Goal: Information Seeking & Learning: Learn about a topic

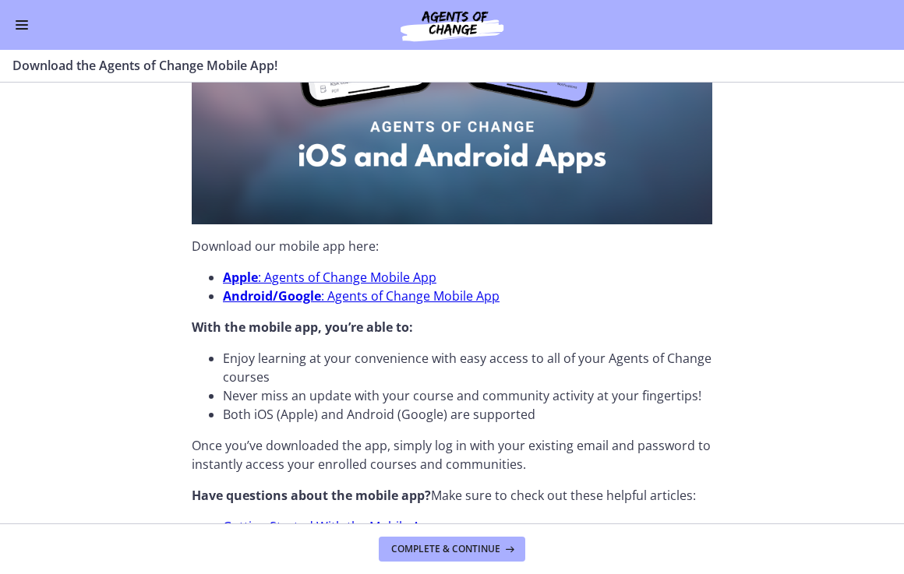
scroll to position [391, 0]
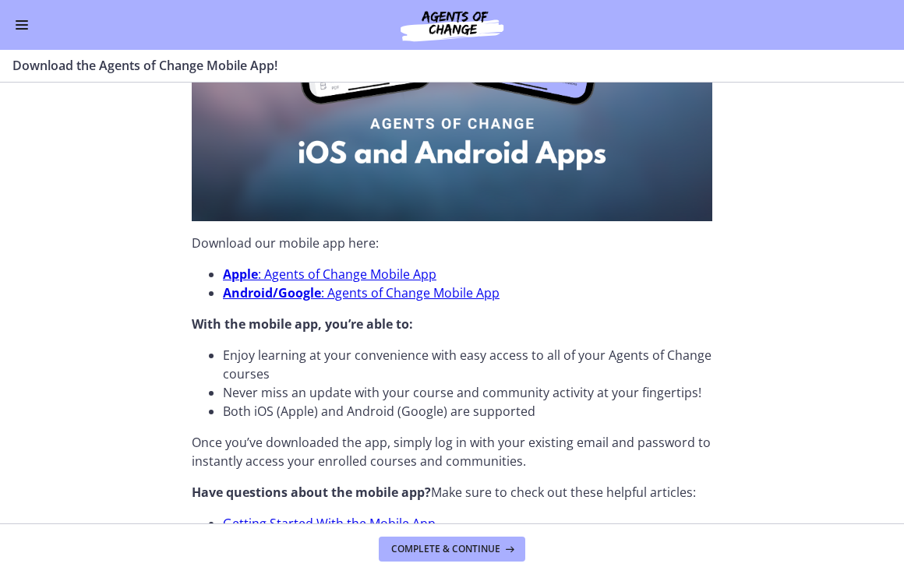
click at [26, 28] on span "Enable menu" at bounding box center [22, 29] width 12 height 2
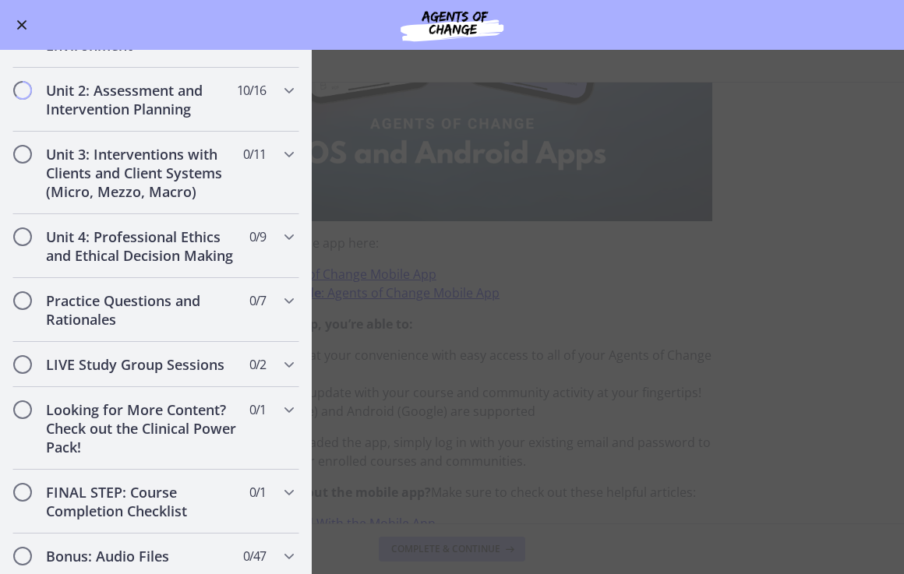
scroll to position [975, 0]
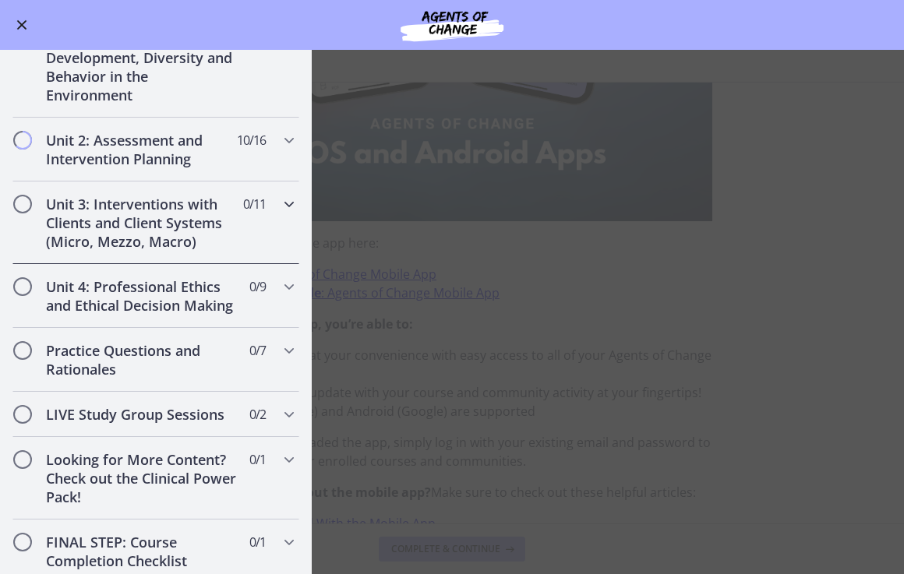
click at [281, 218] on div "Unit 3: Interventions with Clients and Client Systems (Micro, Mezzo, Macro) 0 /…" at bounding box center [155, 222] width 287 height 83
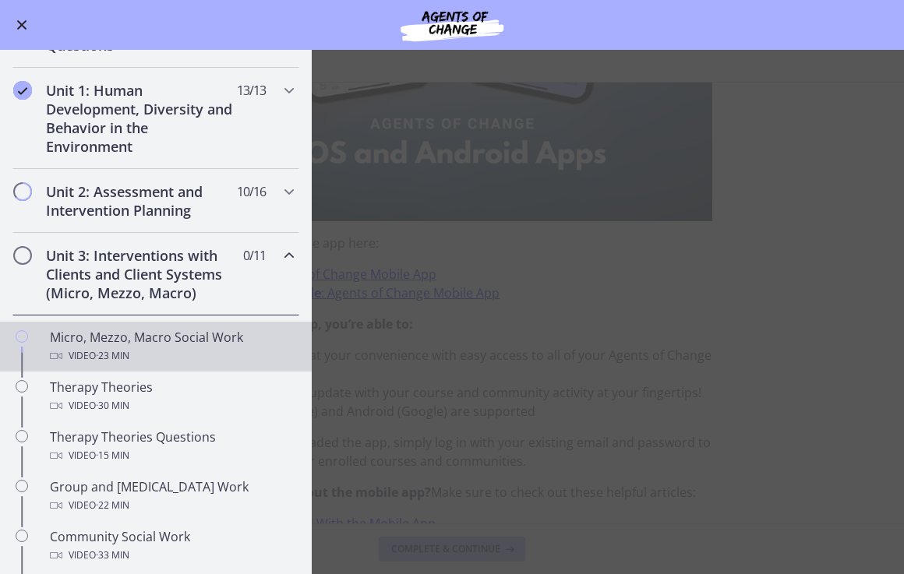
scroll to position [294, 0]
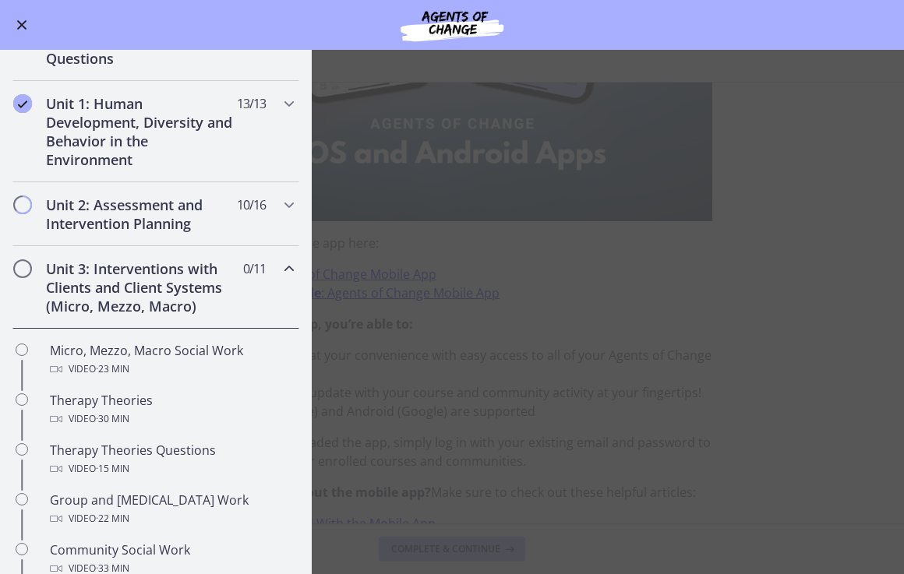
click at [282, 269] on icon "Chapters" at bounding box center [289, 268] width 19 height 19
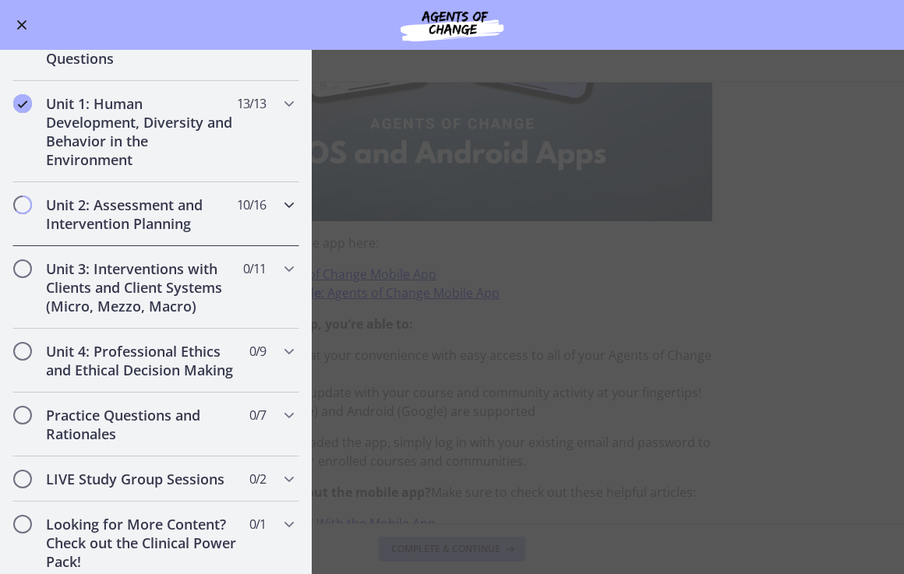
click at [284, 206] on icon "Chapters" at bounding box center [289, 205] width 19 height 19
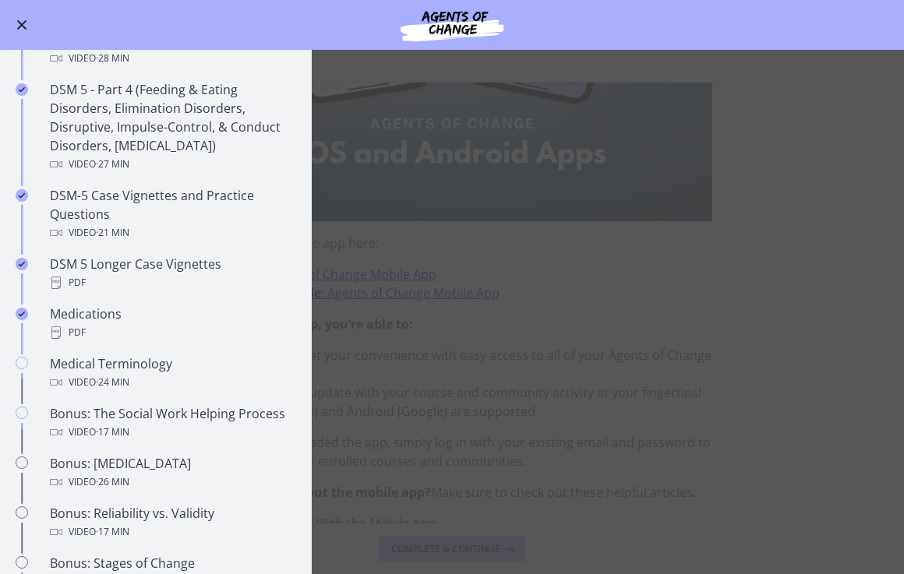
scroll to position [896, 0]
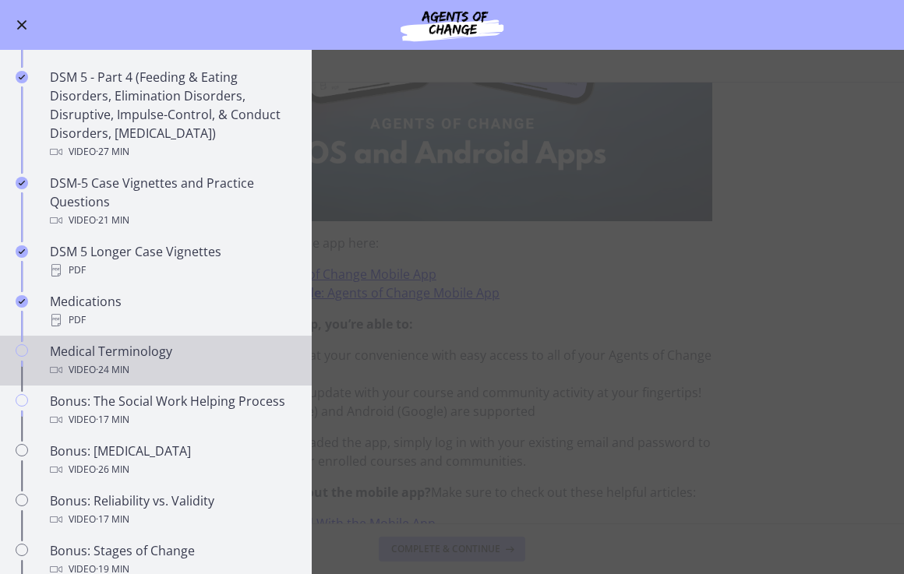
click at [203, 347] on div "Medical Terminology Video · 24 min" at bounding box center [171, 360] width 243 height 37
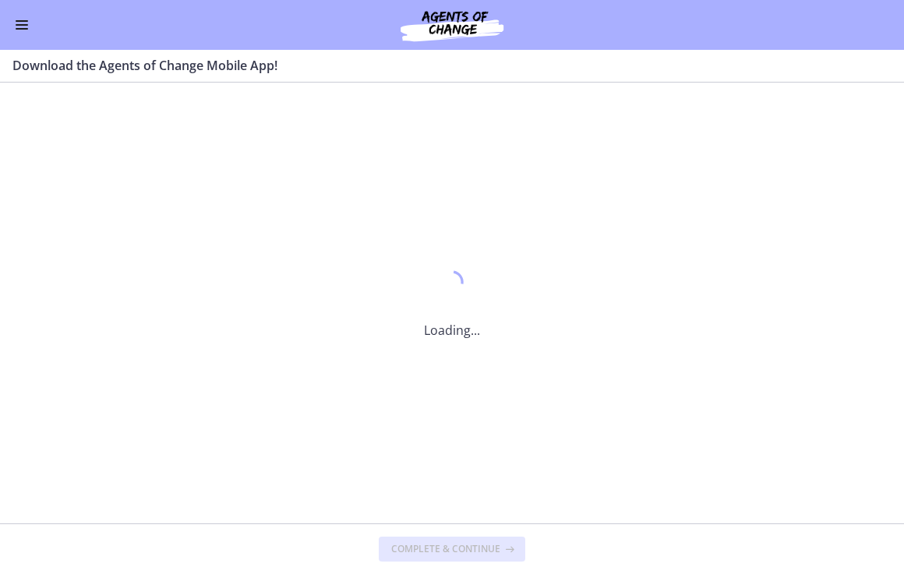
scroll to position [0, 0]
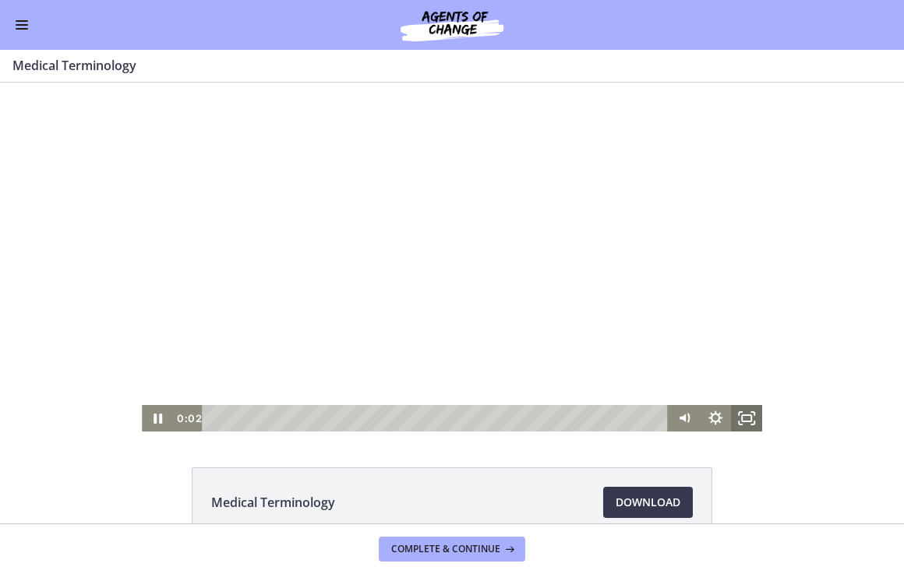
click at [749, 418] on icon "Fullscreen" at bounding box center [746, 418] width 31 height 26
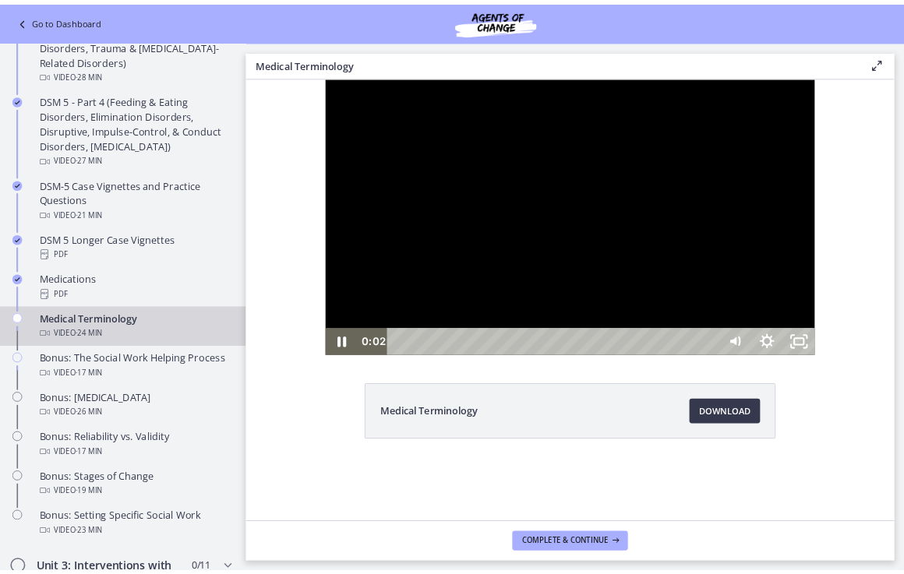
scroll to position [900, 0]
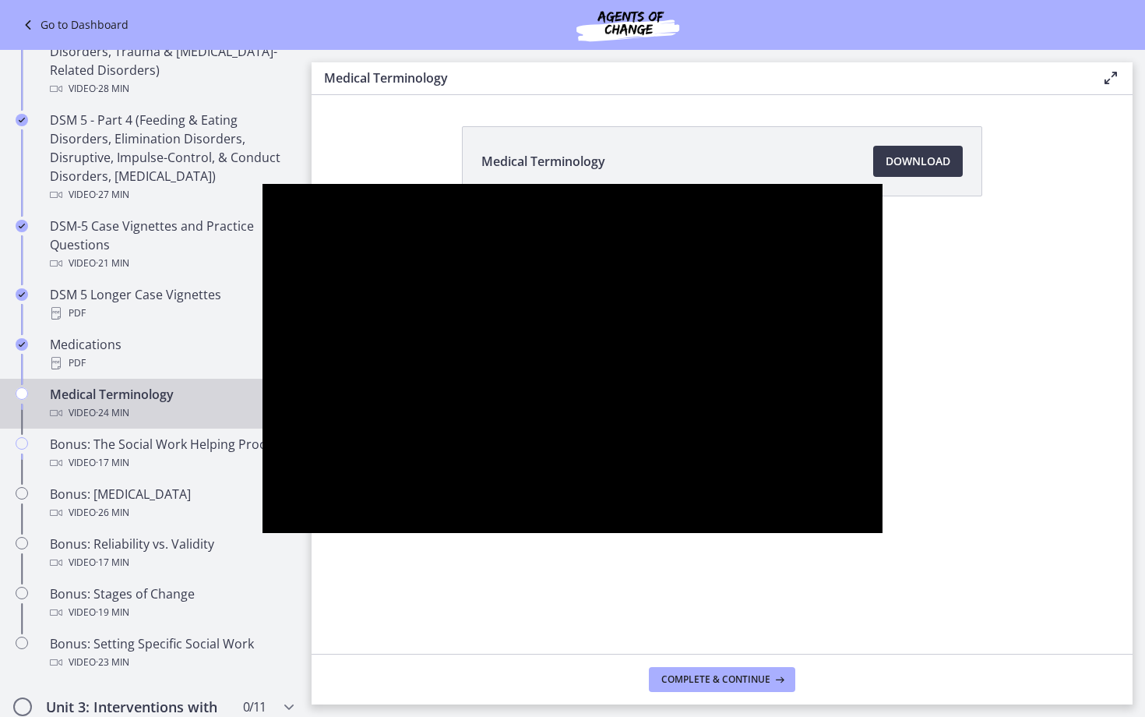
click at [790, 513] on div at bounding box center [572, 358] width 620 height 349
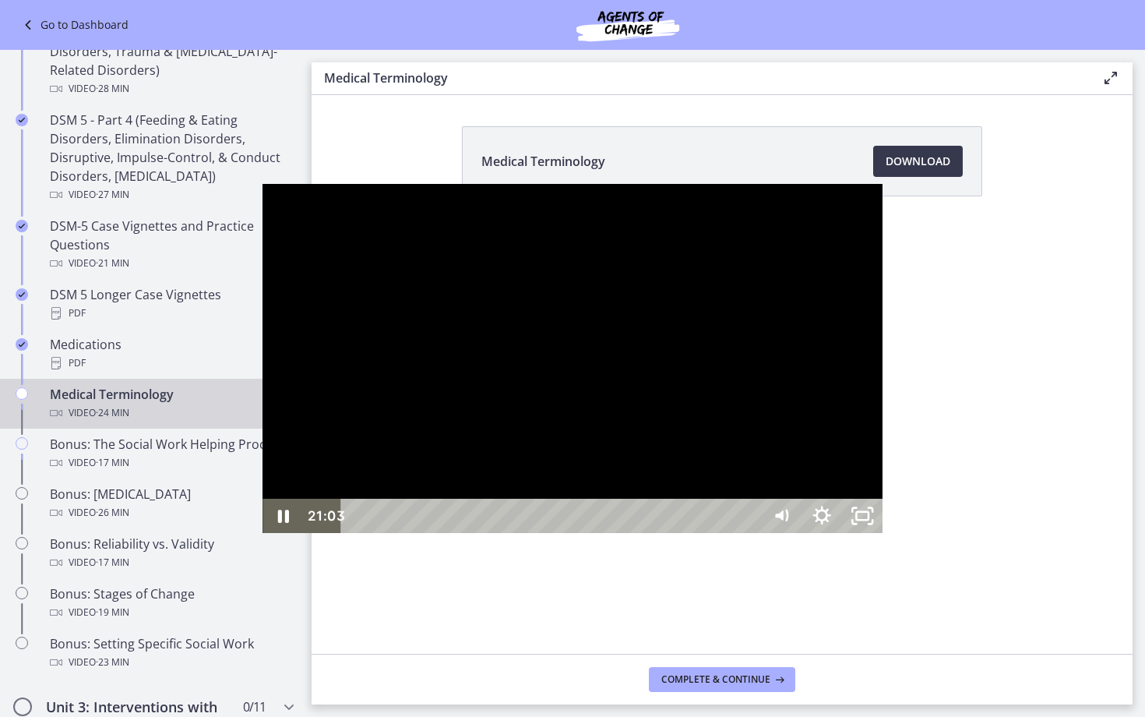
click at [752, 533] on div "20:45" at bounding box center [554, 516] width 396 height 34
click at [903, 522] on div "Playbar" at bounding box center [1163, 516] width 12 height 12
click at [277, 523] on icon "Pause" at bounding box center [282, 515] width 11 height 13
click at [262, 499] on button "Play Video" at bounding box center [282, 516] width 41 height 34
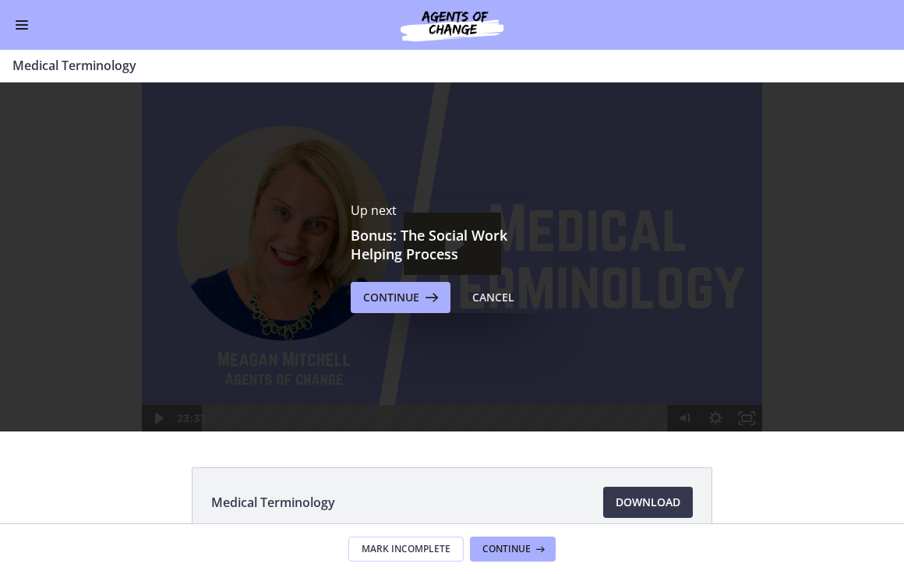
scroll to position [89, 0]
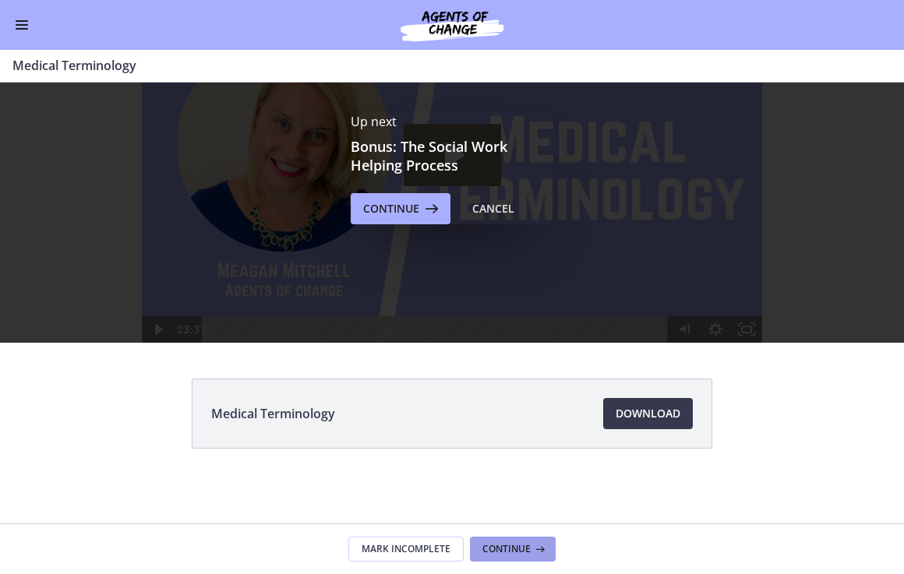
click at [518, 547] on span "Continue" at bounding box center [506, 549] width 48 height 12
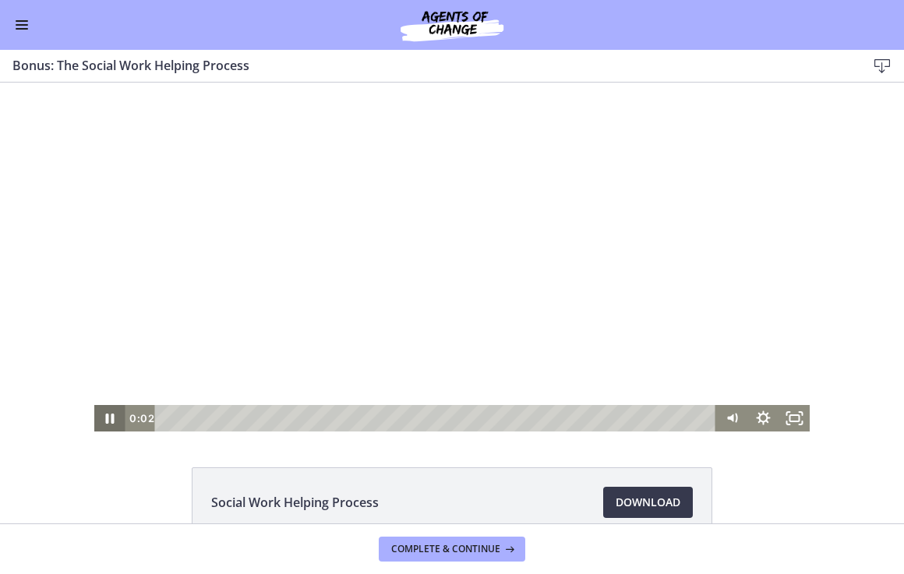
click at [115, 407] on icon "Pause" at bounding box center [108, 418] width 31 height 26
click at [789, 421] on icon "Fullscreen" at bounding box center [793, 418] width 31 height 26
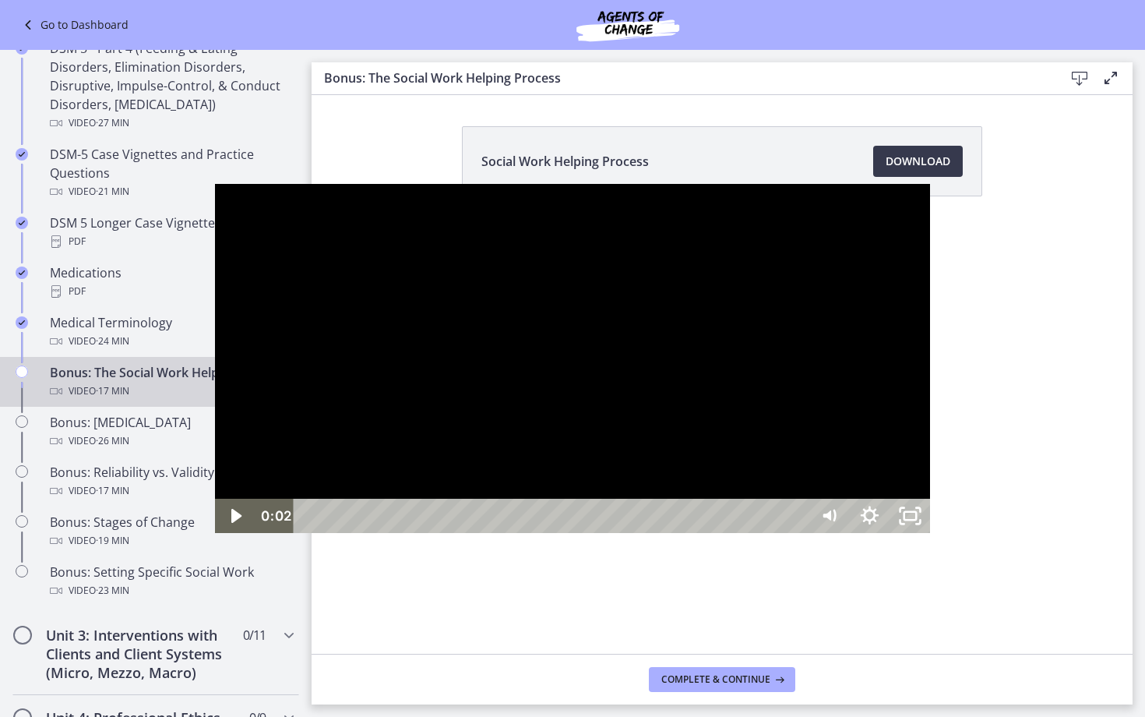
click at [890, 499] on button "Unfullscreen" at bounding box center [910, 516] width 41 height 34
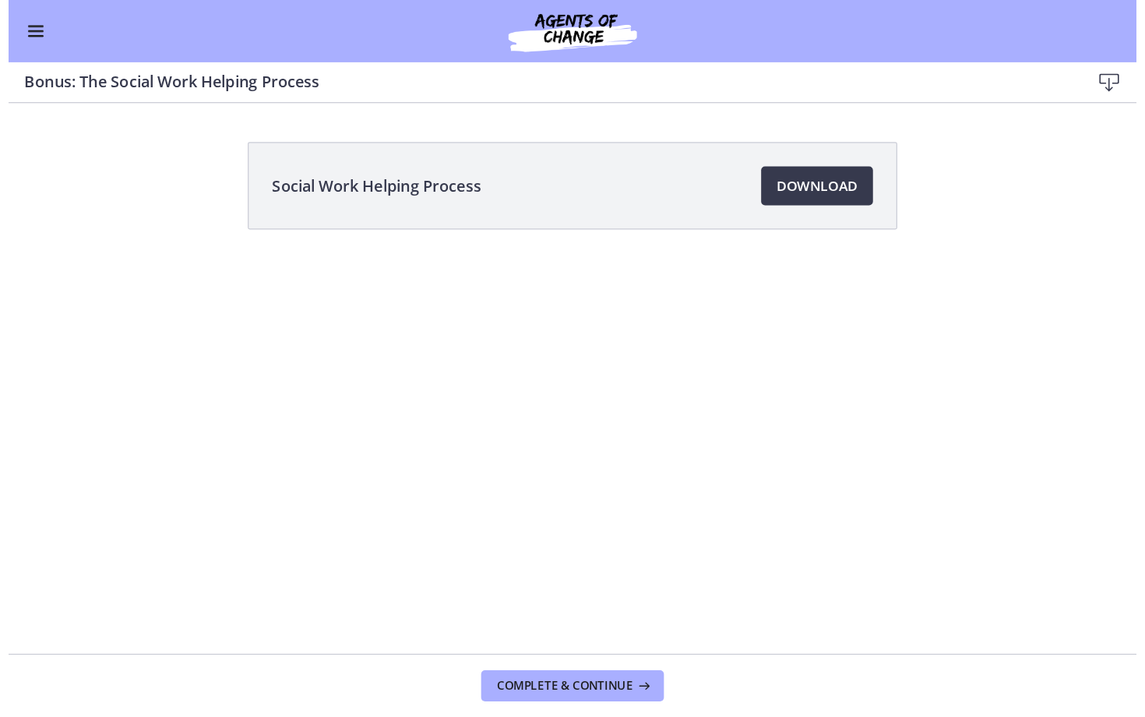
scroll to position [1039, 0]
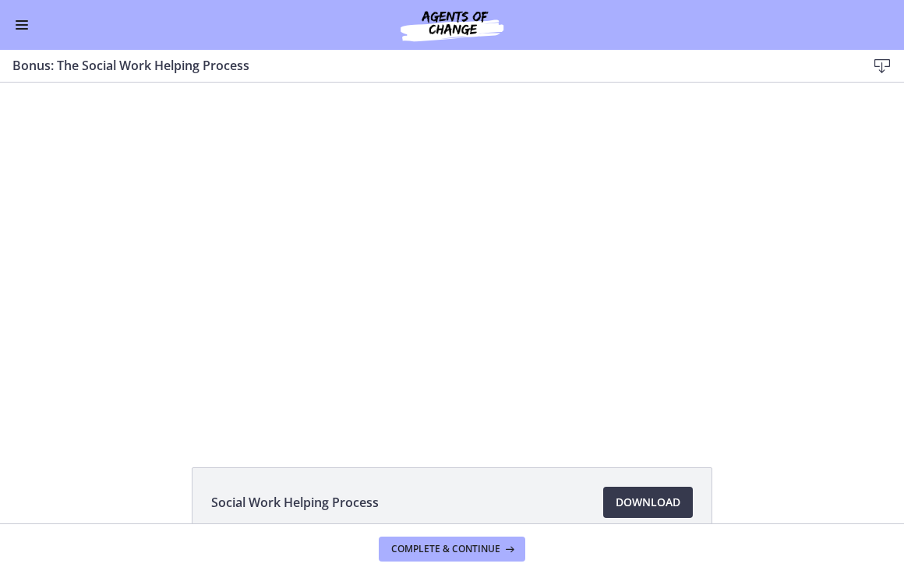
click at [19, 22] on button "Enable menu" at bounding box center [21, 25] width 19 height 19
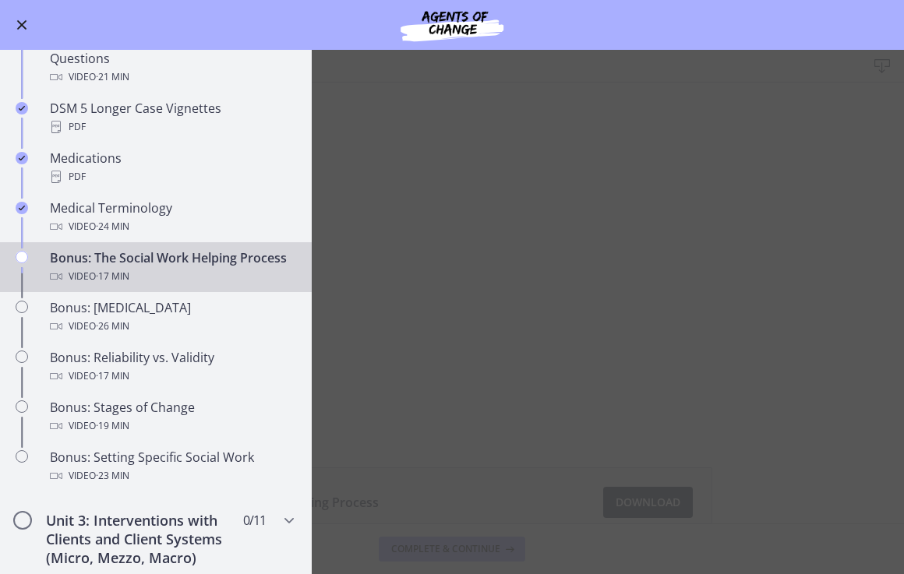
click at [702, 240] on main "Bonus: The Social Work Helping Process Download Enable fullscreen Social Work H…" at bounding box center [452, 312] width 904 height 524
click at [750, 280] on main "Bonus: The Social Work Helping Process Download Enable fullscreen Social Work H…" at bounding box center [452, 312] width 904 height 524
click at [685, 316] on main "Bonus: The Social Work Helping Process Download Enable fullscreen Social Work H…" at bounding box center [452, 312] width 904 height 524
click at [16, 26] on button "Enable menu" at bounding box center [21, 25] width 19 height 19
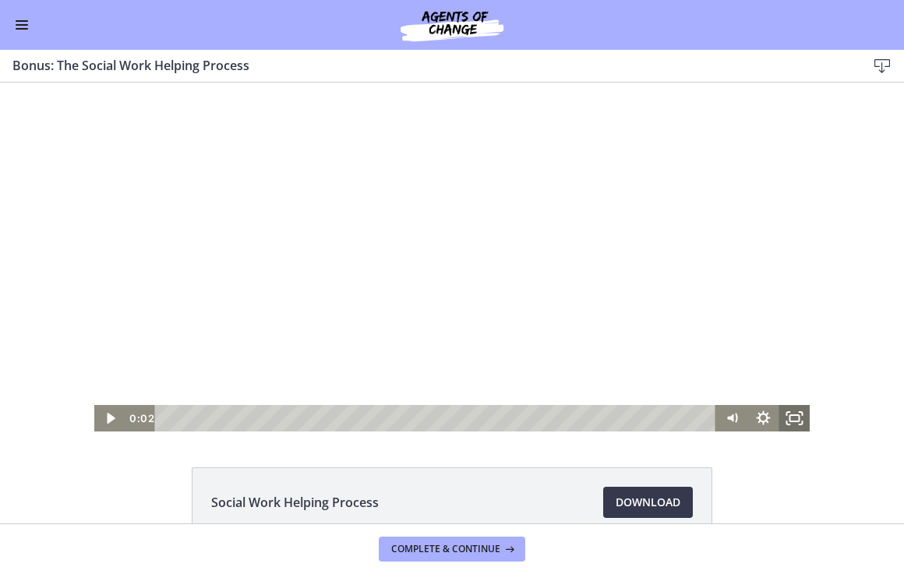
click at [795, 420] on icon "Fullscreen" at bounding box center [793, 418] width 31 height 26
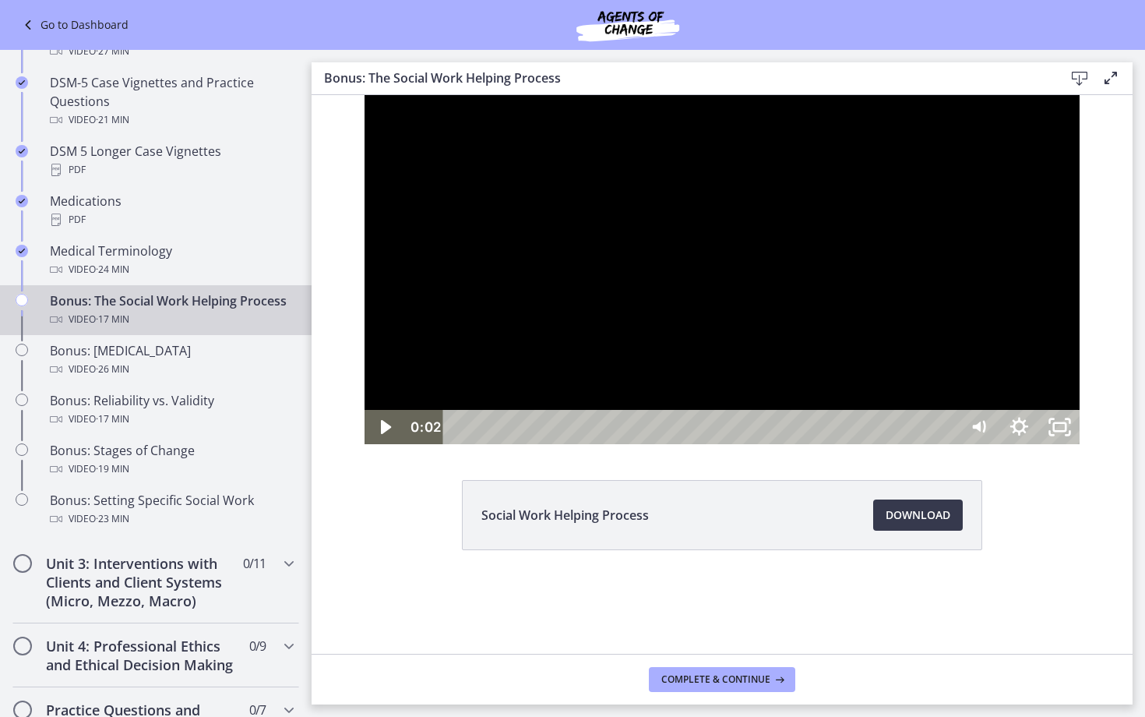
click at [903, 410] on button "Unfullscreen" at bounding box center [1059, 427] width 41 height 34
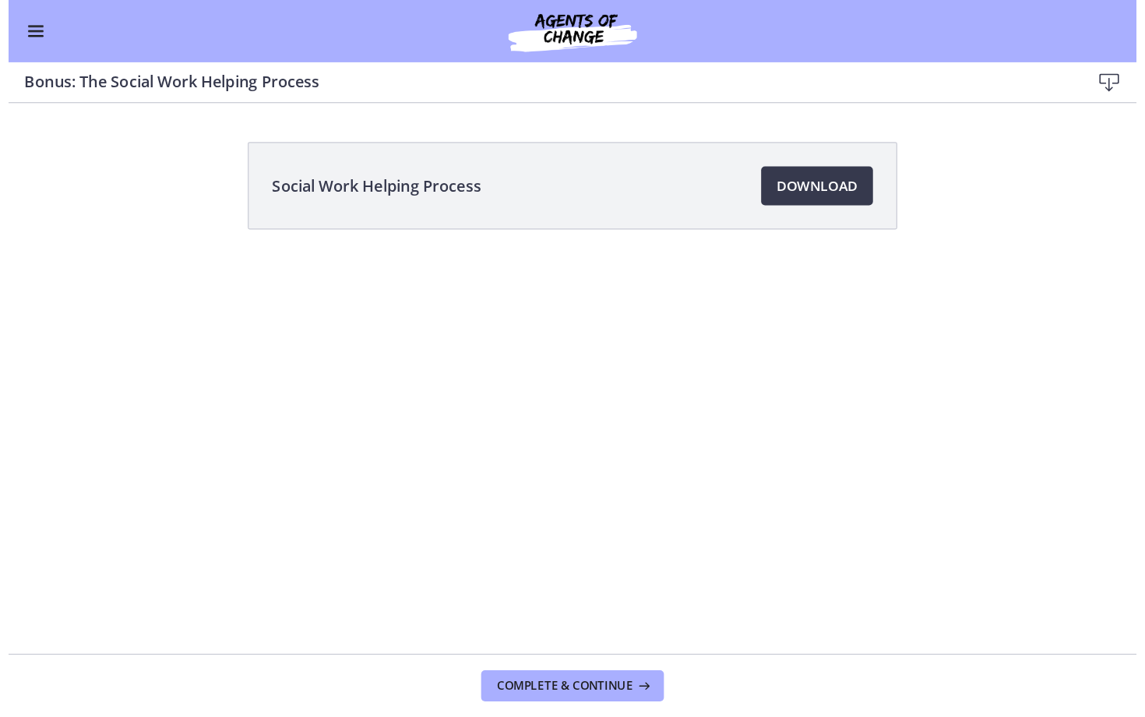
scroll to position [1111, 0]
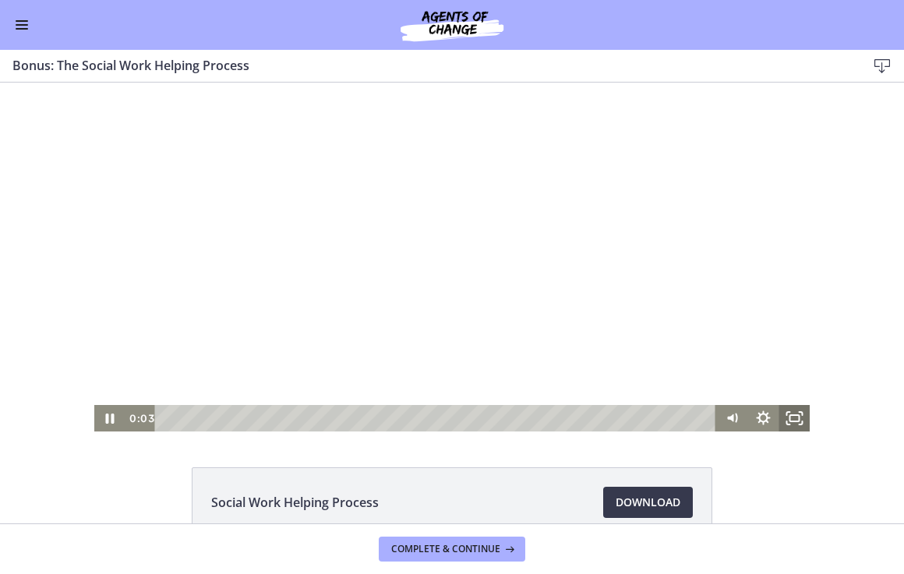
click at [791, 416] on icon "Fullscreen" at bounding box center [793, 418] width 31 height 26
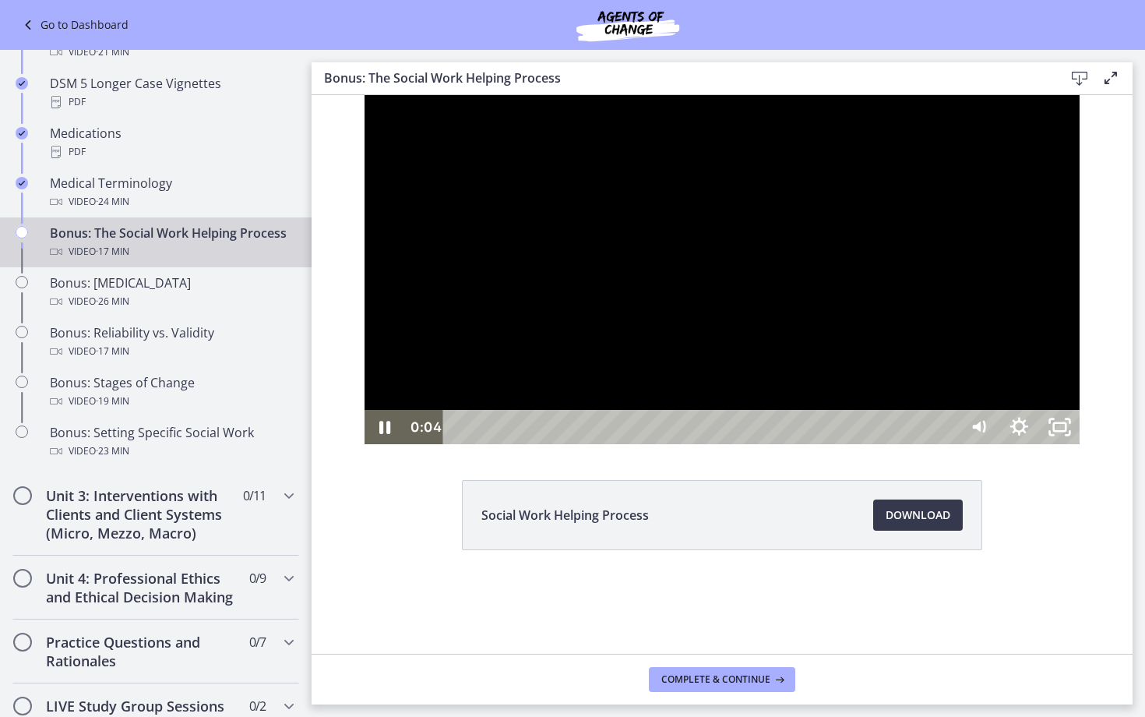
scroll to position [1112, 0]
